Goal: Navigation & Orientation: Find specific page/section

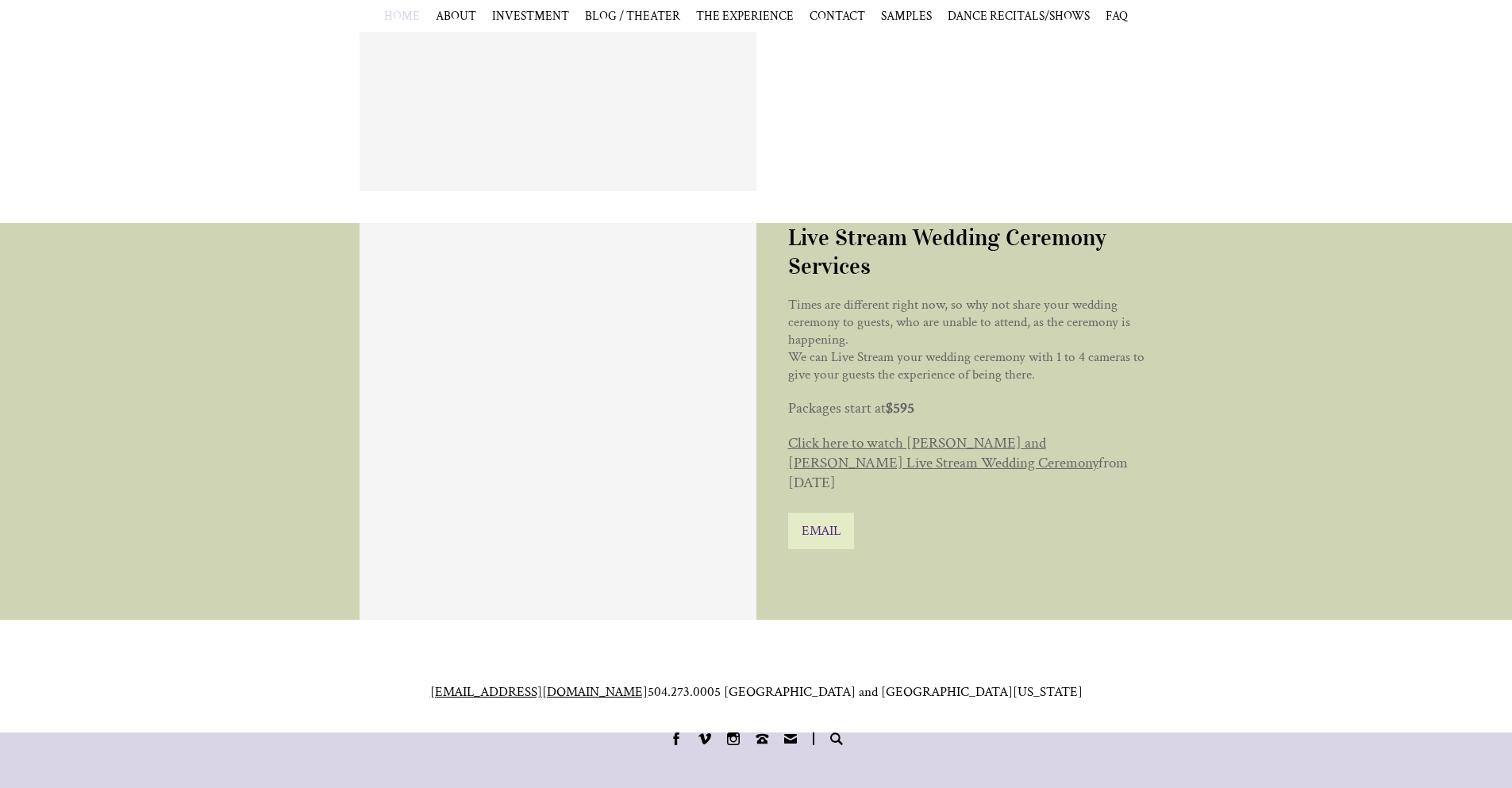
scroll to position [6460, 0]
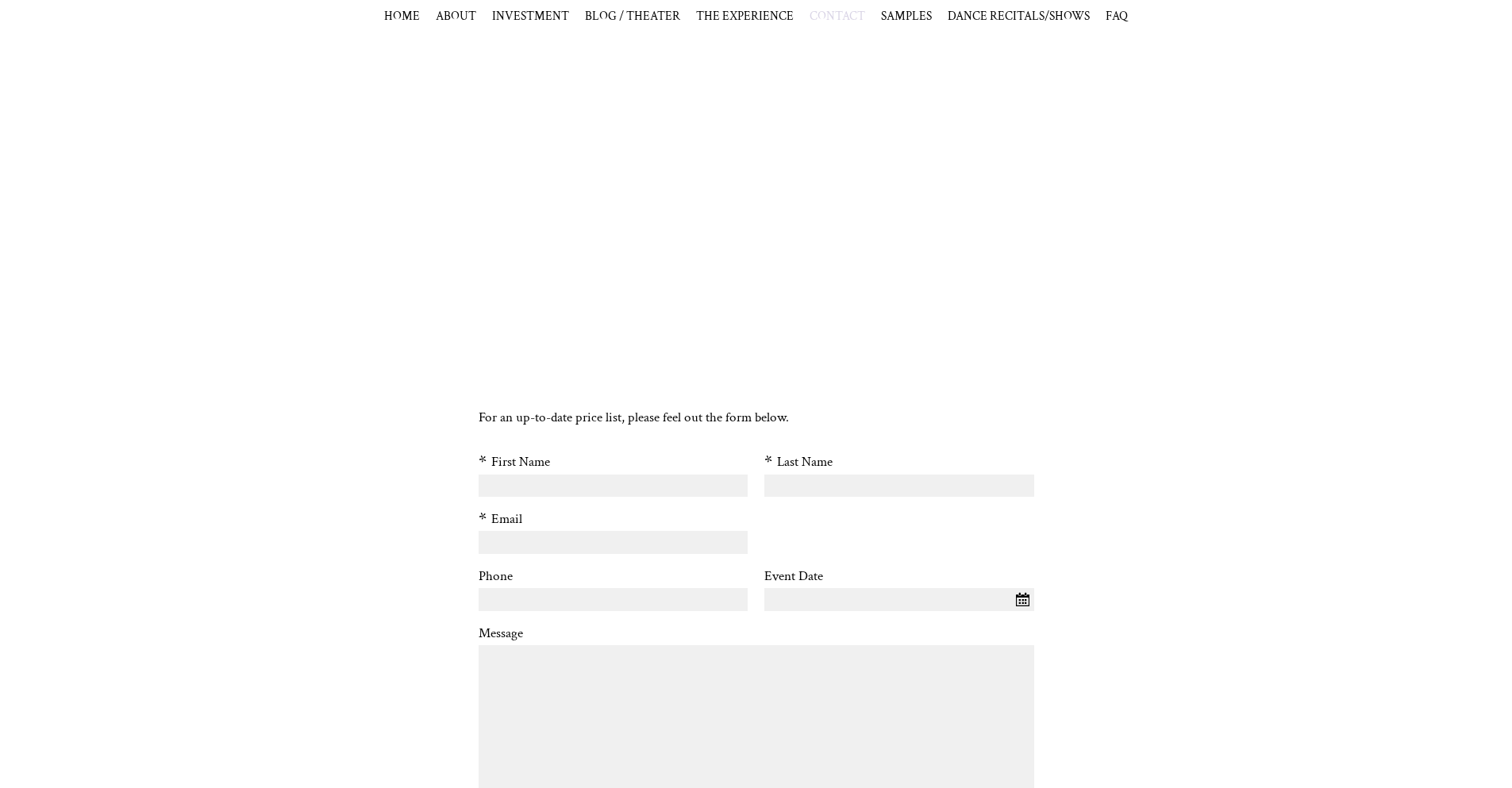
scroll to position [998, 0]
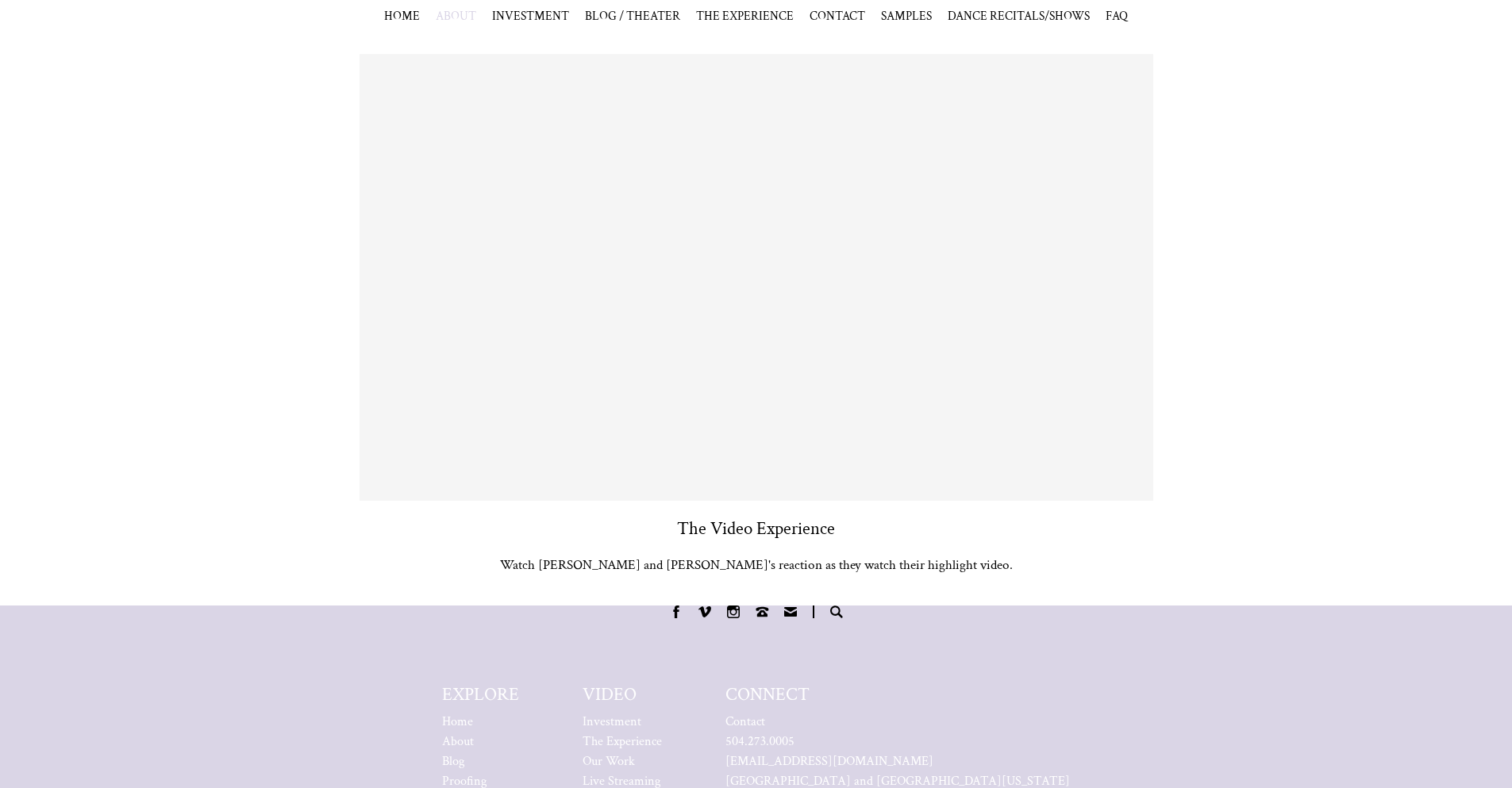
scroll to position [1618, 0]
